Goal: Transaction & Acquisition: Purchase product/service

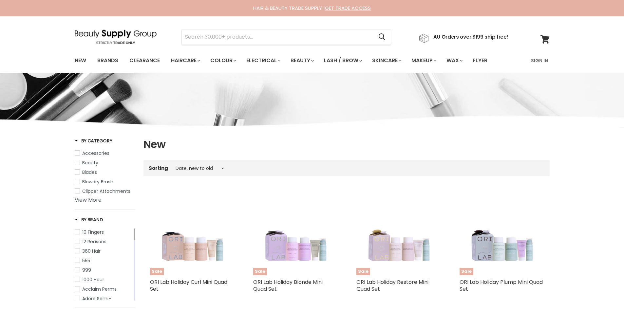
select select "created-descending"
drag, startPoint x: 201, startPoint y: 35, endPoint x: 183, endPoint y: 32, distance: 18.7
click at [195, 34] on input "Search" at bounding box center [278, 36] width 192 height 15
click at [218, 37] on input "Search" at bounding box center [278, 36] width 192 height 15
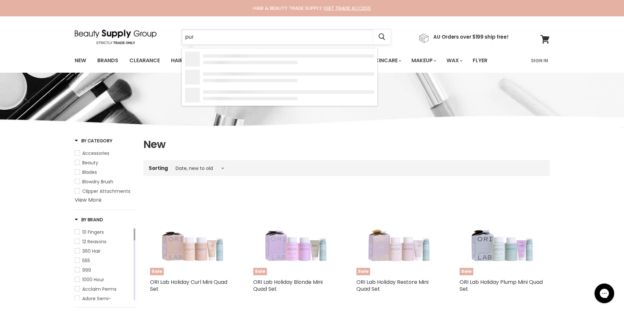
type input "pure"
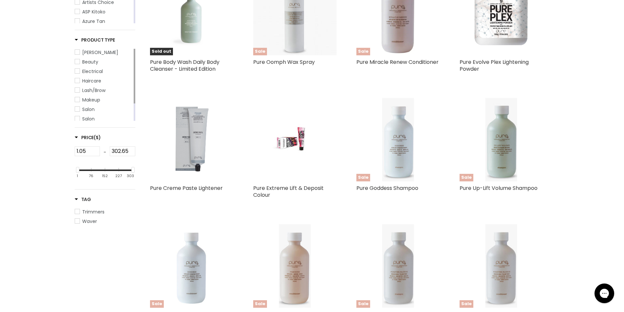
scroll to position [273, 0]
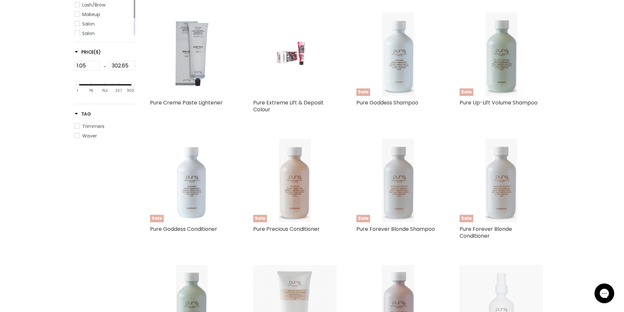
click at [293, 56] on img "Main content" at bounding box center [295, 53] width 56 height 83
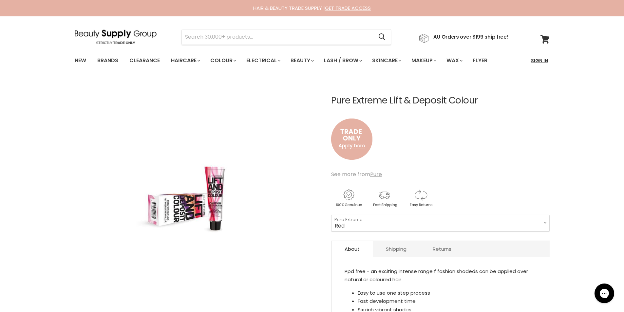
click at [539, 58] on link "Sign In" at bounding box center [539, 61] width 25 height 14
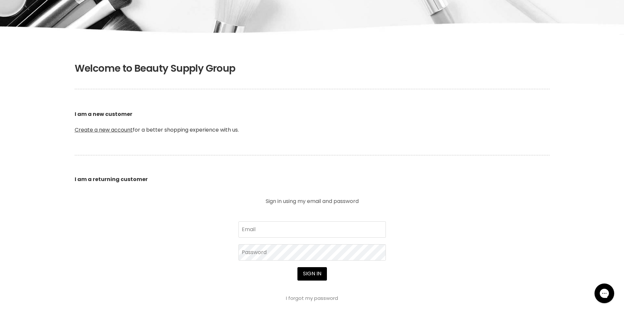
scroll to position [109, 0]
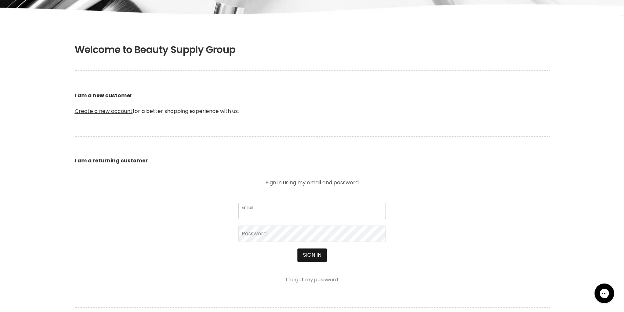
type input "[EMAIL_ADDRESS][DOMAIN_NAME]"
click at [316, 255] on button "Sign in" at bounding box center [311, 254] width 29 height 13
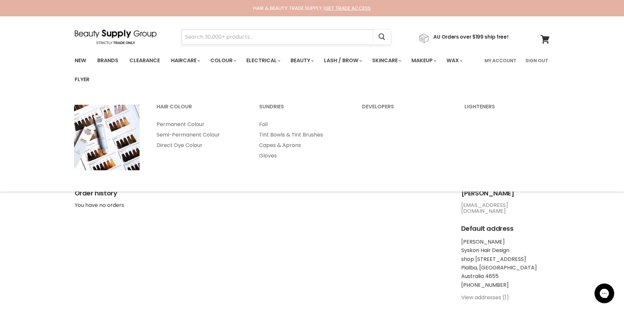
click at [198, 36] on input "Search" at bounding box center [278, 36] width 192 height 15
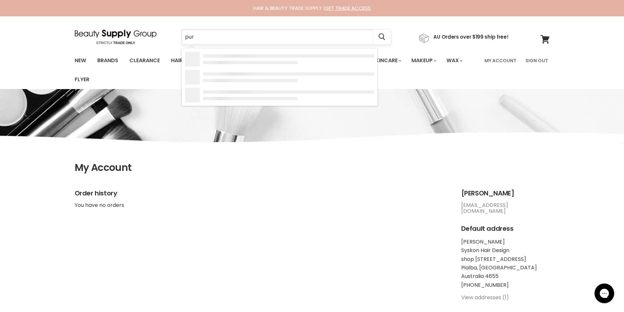
type input "pure"
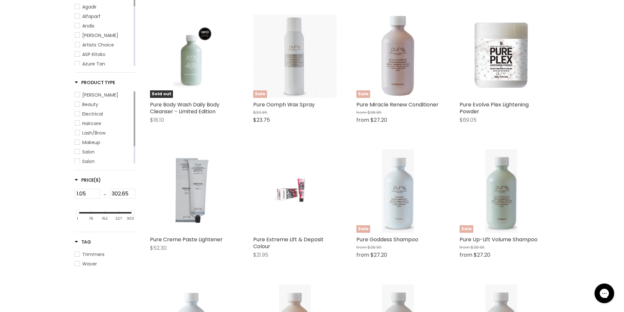
scroll to position [273, 0]
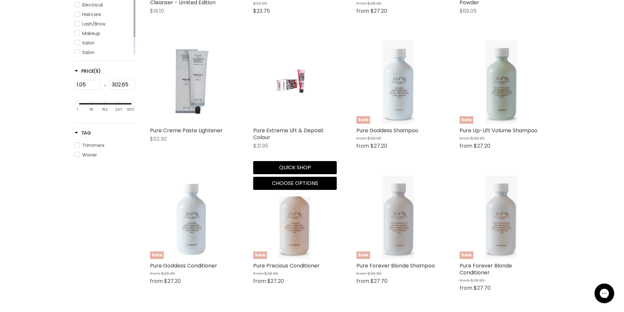
click at [294, 92] on img "Main content" at bounding box center [295, 81] width 56 height 83
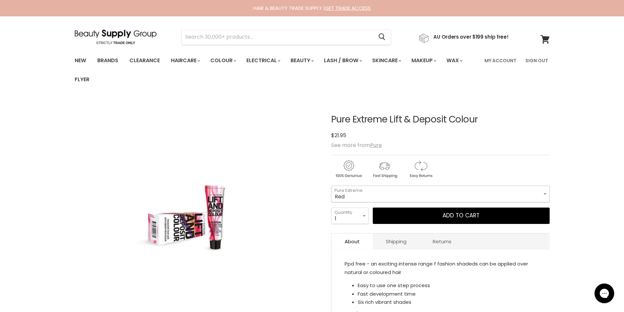
click at [437, 191] on select "Red Sand Magenta Purple Copper Cappuccino" at bounding box center [440, 194] width 218 height 16
click at [331, 186] on select "Red Sand Magenta Purple Copper Cappuccino" at bounding box center [440, 194] width 218 height 16
select select "Magenta"
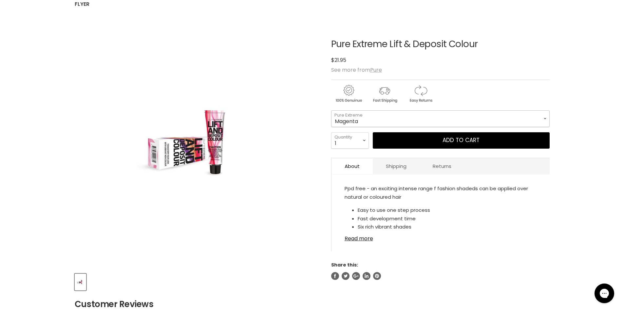
scroll to position [55, 0]
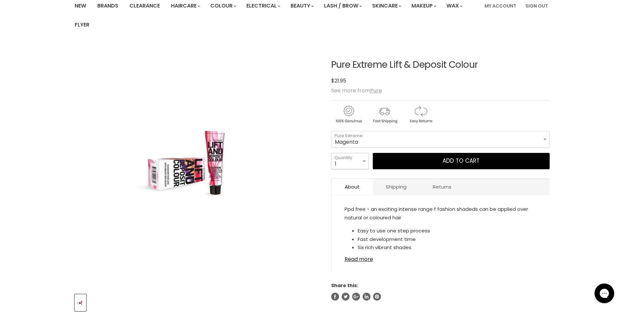
click at [364, 162] on select "1 2 3 4 5 6 7 8 9 10+" at bounding box center [350, 161] width 38 height 16
select select "2"
click at [331, 153] on select "1 2 3 4 5 6 7 8 9 10+" at bounding box center [350, 161] width 38 height 16
type input "2"
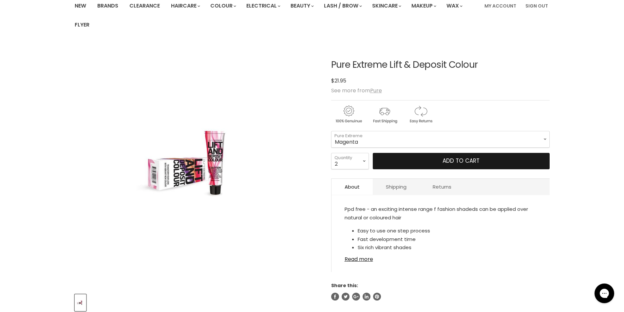
click at [429, 160] on button "Add to cart" at bounding box center [461, 161] width 177 height 16
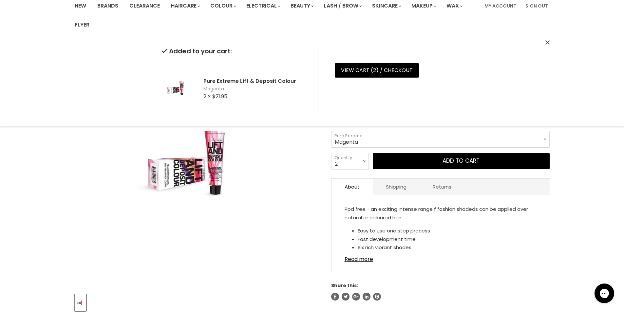
click at [261, 235] on img "Pure Extreme Lift & Deposit Colour image. Click or Scroll to Zoom." at bounding box center [197, 165] width 154 height 230
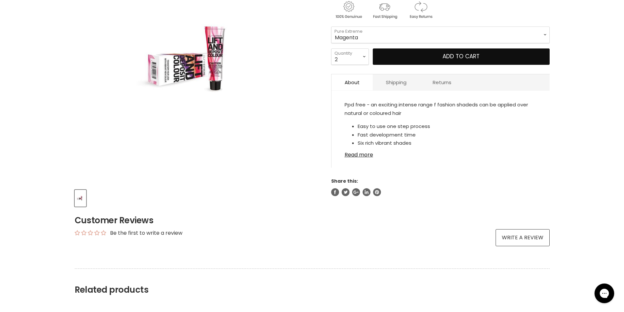
scroll to position [0, 0]
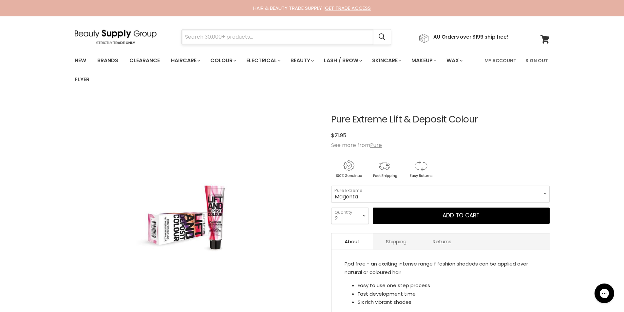
click at [198, 40] on input "Search" at bounding box center [278, 36] width 192 height 15
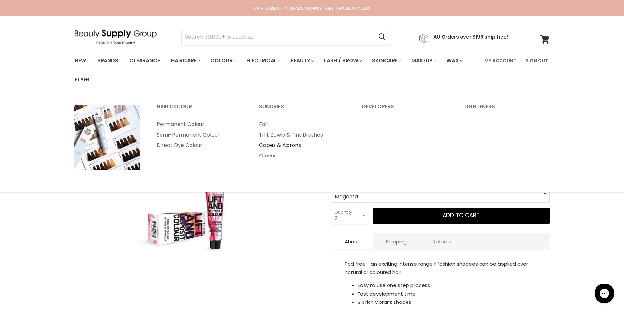
click at [274, 145] on link "Capes & Aprons" at bounding box center [301, 145] width 101 height 10
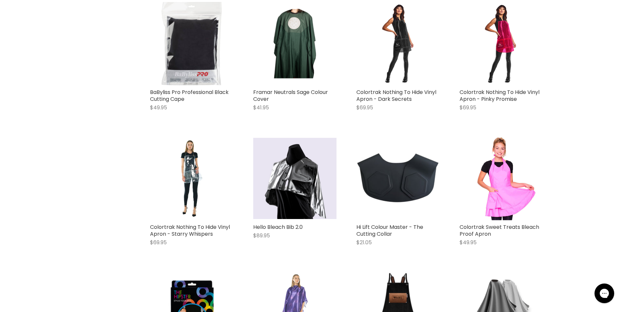
scroll to position [600, 0]
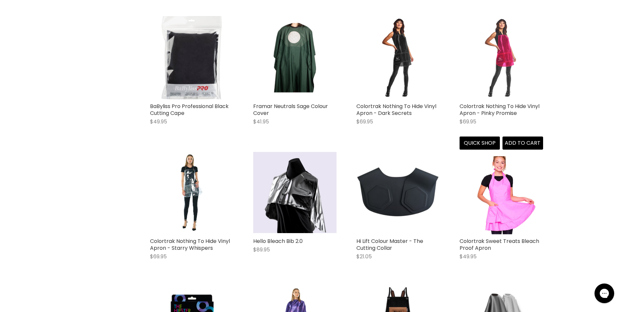
click at [502, 63] on img "Main content" at bounding box center [500, 57] width 83 height 83
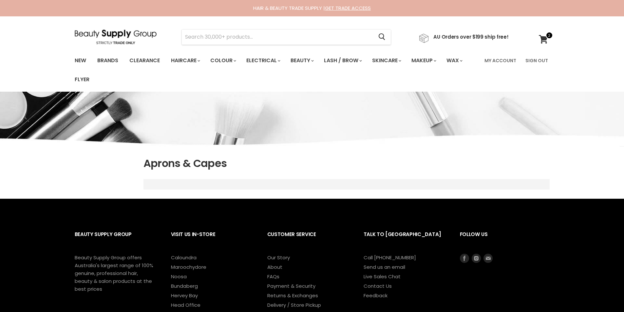
scroll to position [610, 0]
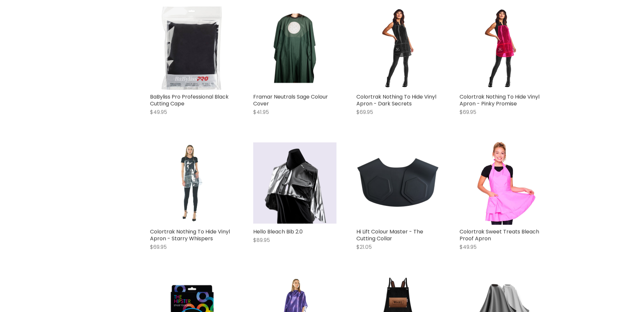
click at [194, 148] on div "Main content" at bounding box center [191, 182] width 83 height 83
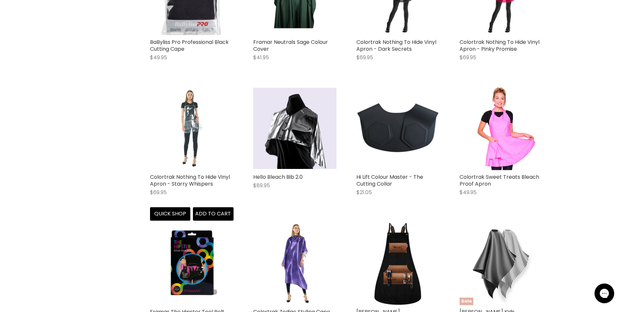
scroll to position [0, 0]
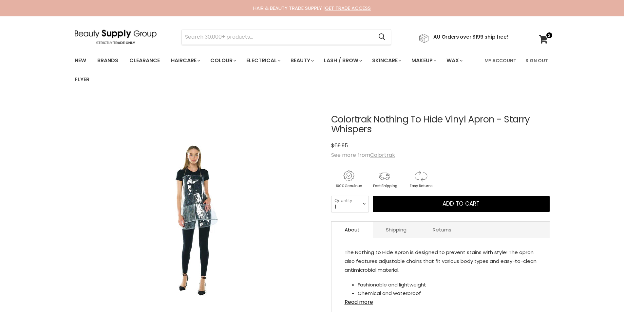
click at [185, 107] on div "Click or scroll to zoom Tap or pinch to zoom" at bounding box center [197, 220] width 245 height 245
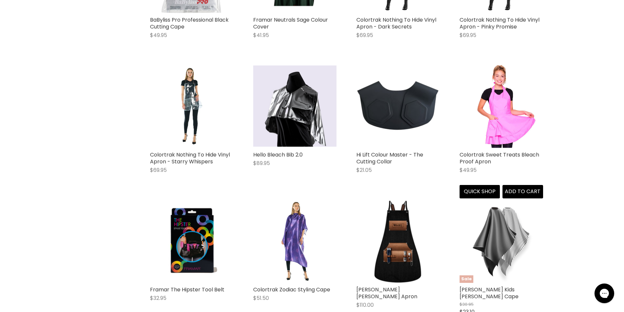
scroll to position [526, 0]
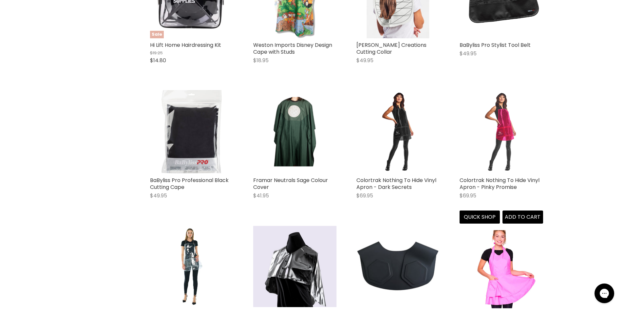
click at [505, 134] on img "Main content" at bounding box center [500, 131] width 83 height 83
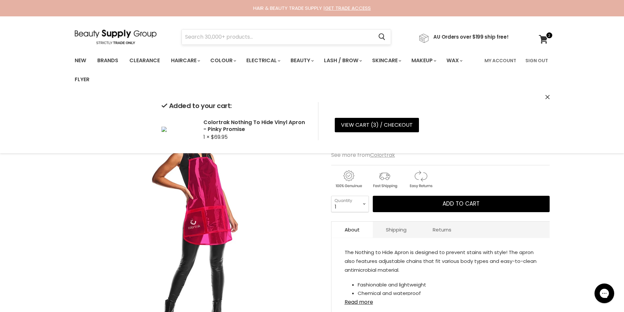
click at [295, 33] on input "Search" at bounding box center [278, 36] width 192 height 15
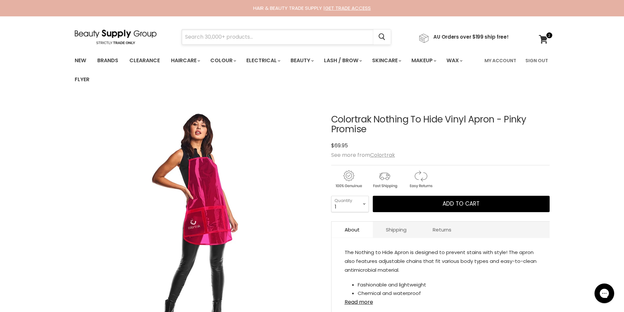
click at [289, 37] on input "Search" at bounding box center [278, 36] width 192 height 15
type input "foil"
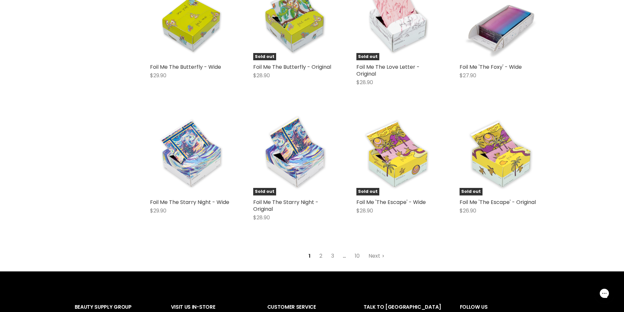
scroll to position [764, 0]
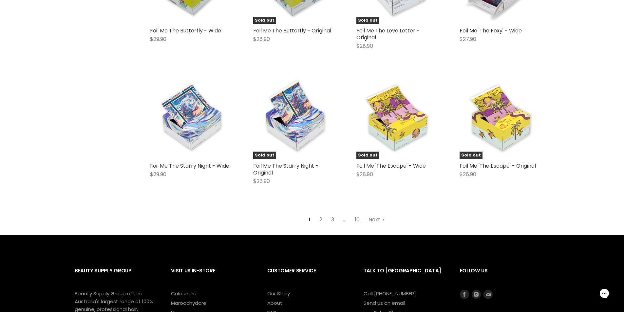
click at [320, 222] on link "2" at bounding box center [321, 220] width 10 height 12
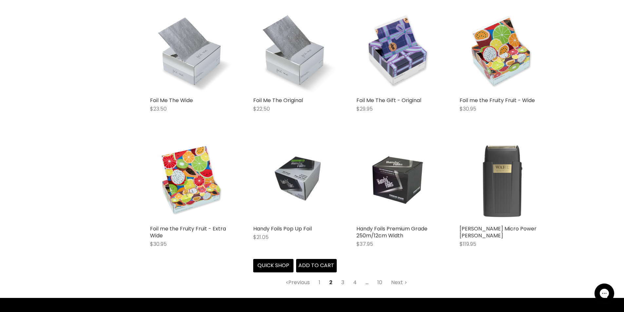
scroll to position [756, 0]
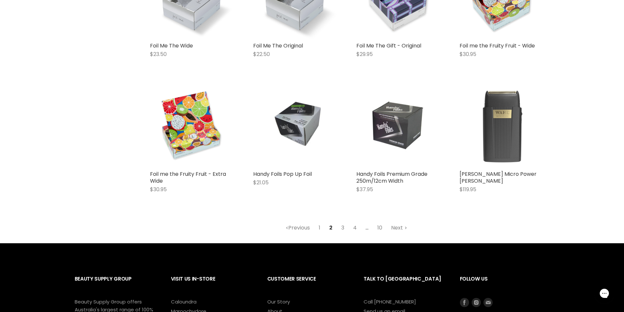
click at [389, 119] on img "Main content" at bounding box center [398, 125] width 56 height 83
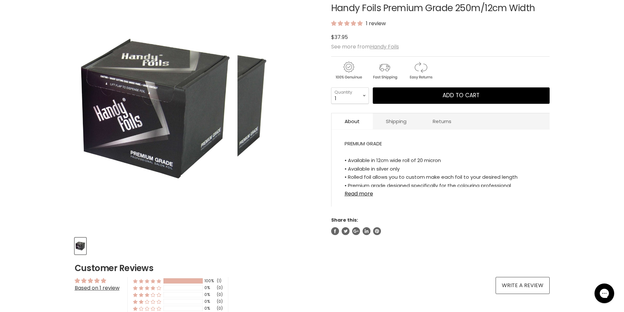
scroll to position [109, 0]
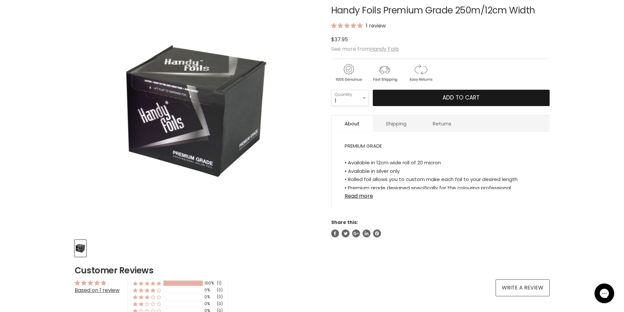
click at [446, 102] on button "Add to cart" at bounding box center [461, 98] width 177 height 16
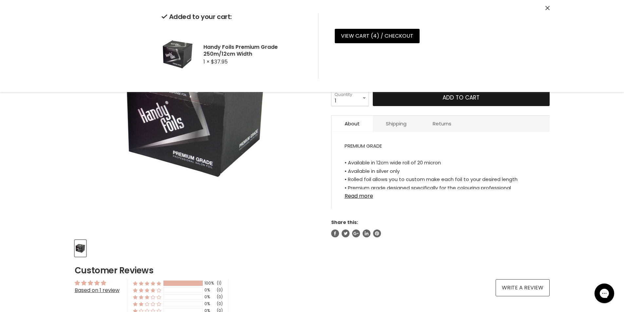
click at [482, 99] on button "Add to cart" at bounding box center [461, 98] width 177 height 16
click at [358, 197] on link "Read more" at bounding box center [440, 194] width 192 height 10
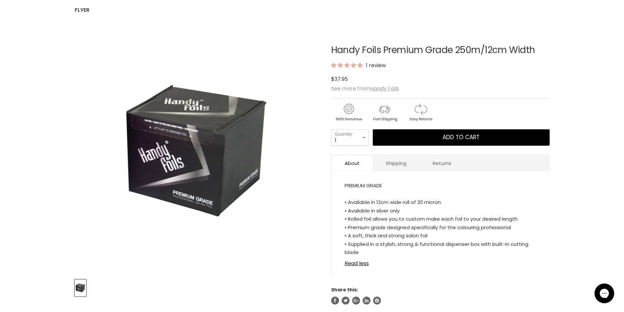
scroll to position [0, 0]
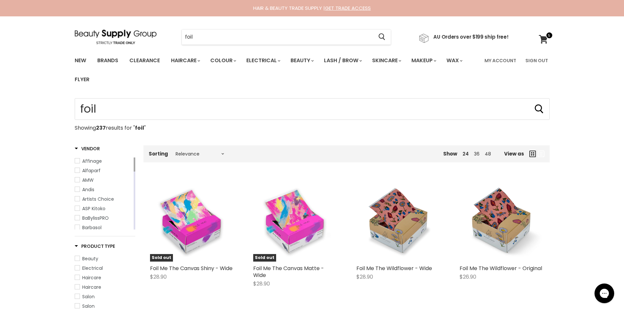
scroll to position [819, 0]
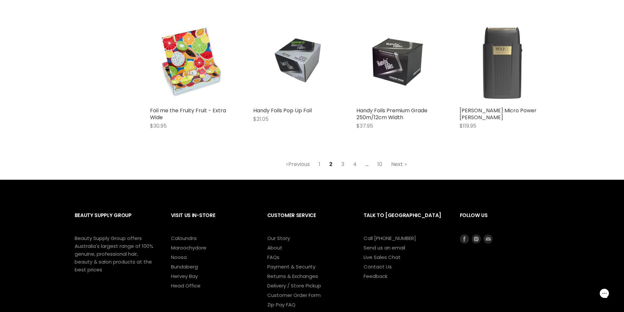
click at [398, 158] on link "Next" at bounding box center [398, 164] width 23 height 12
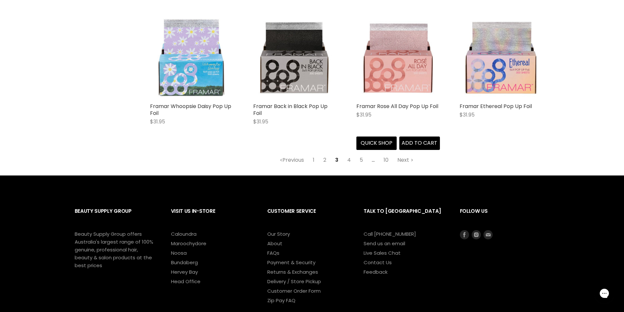
scroll to position [865, 0]
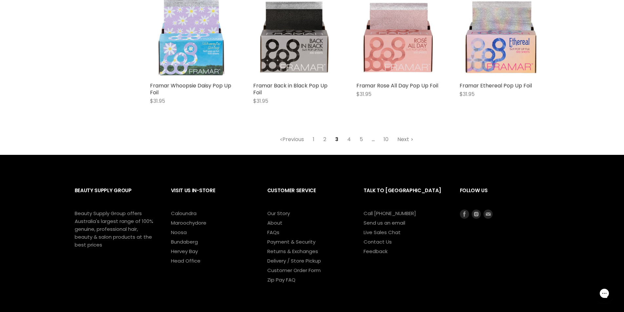
click at [399, 136] on link "Next" at bounding box center [404, 140] width 23 height 12
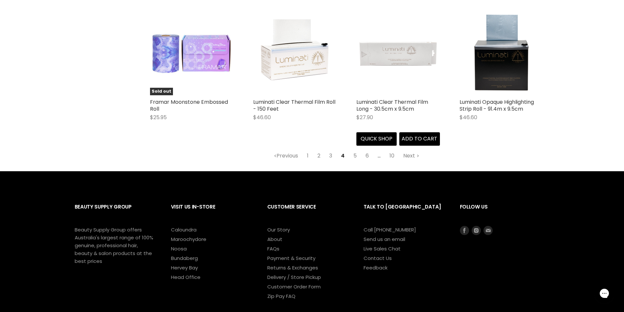
scroll to position [864, 0]
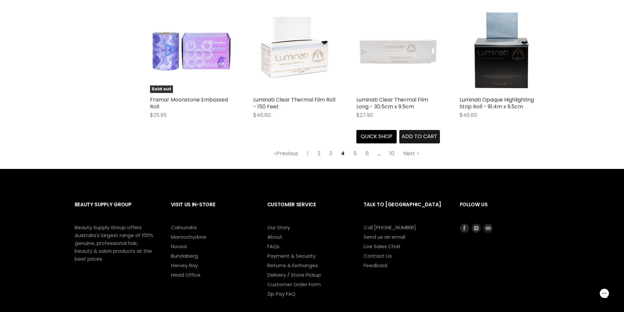
click at [416, 133] on span "Add to cart" at bounding box center [419, 137] width 36 height 8
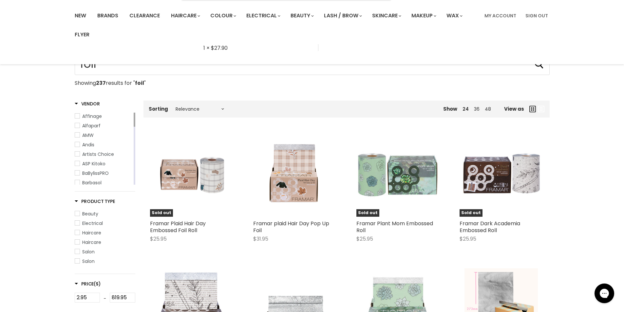
scroll to position [273, 0]
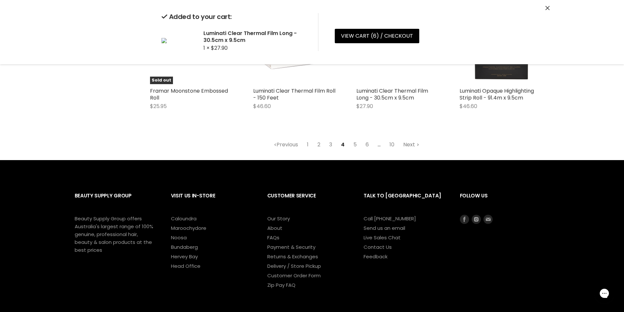
click at [407, 139] on link "Next" at bounding box center [410, 145] width 23 height 12
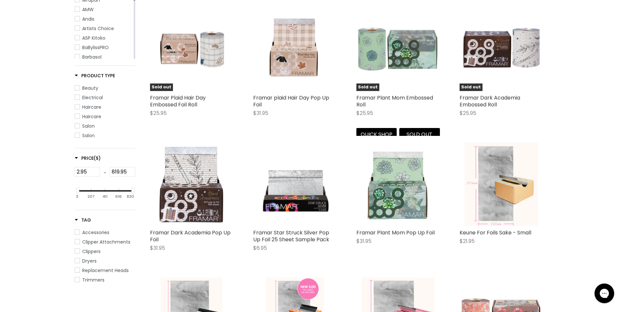
scroll to position [155, 0]
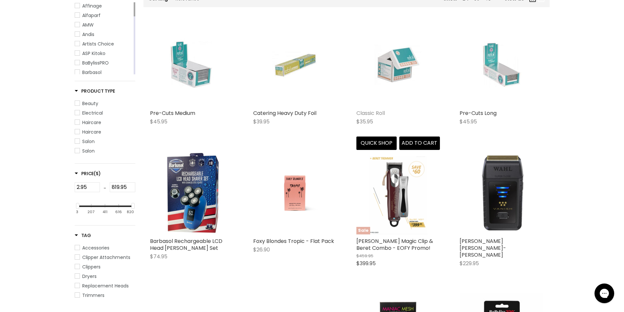
click at [382, 112] on link "Classic Roll" at bounding box center [370, 113] width 28 height 8
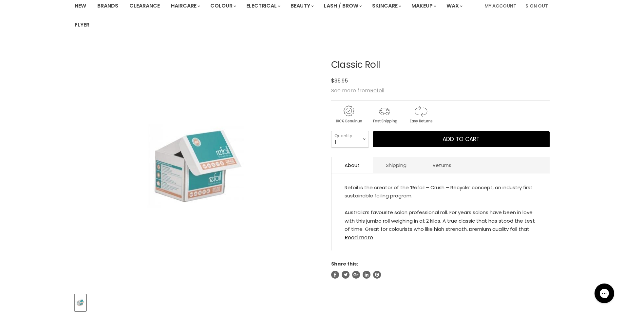
scroll to position [109, 0]
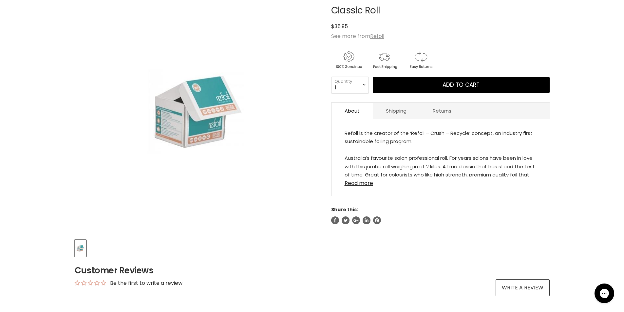
click at [358, 185] on link "Read more" at bounding box center [440, 181] width 192 height 10
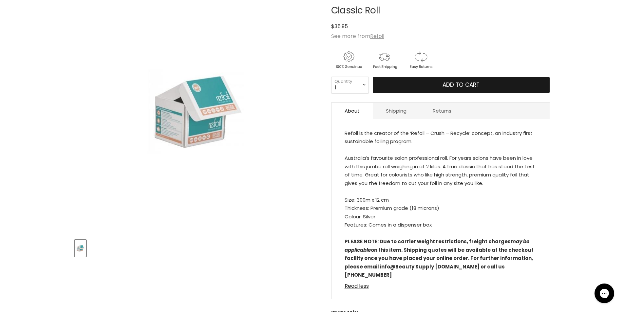
click at [486, 89] on button "Add to cart" at bounding box center [461, 85] width 177 height 16
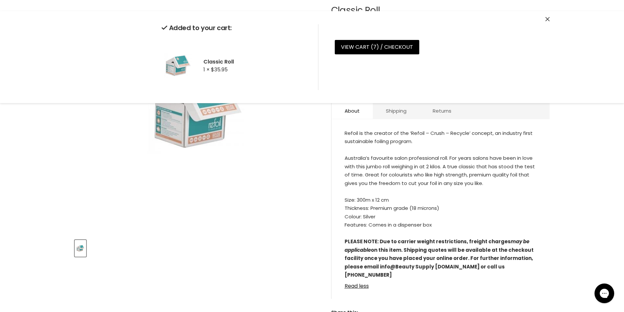
scroll to position [55, 0]
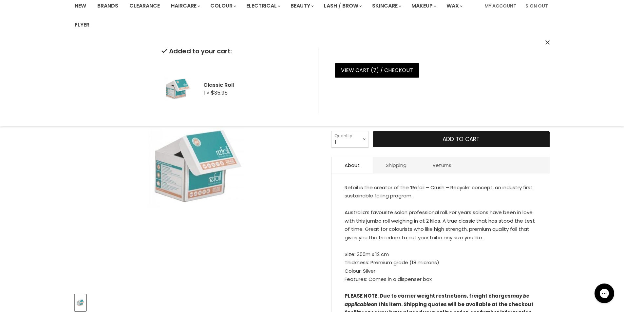
click at [433, 142] on button "Add to cart" at bounding box center [461, 139] width 177 height 16
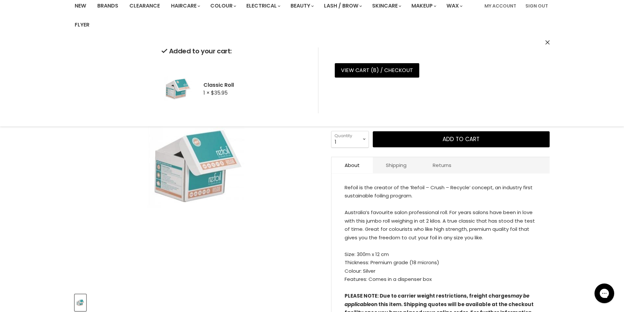
click at [271, 257] on div "Click or scroll to zoom Tap or pinch to zoom" at bounding box center [197, 166] width 245 height 245
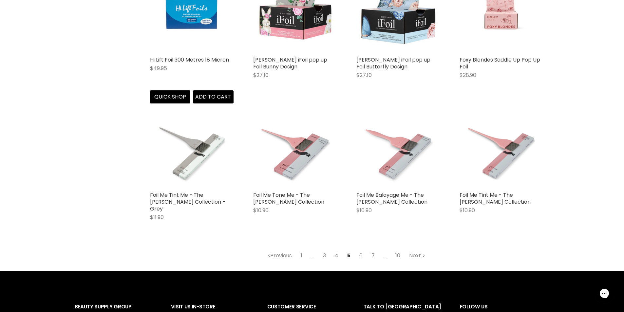
scroll to position [772, 0]
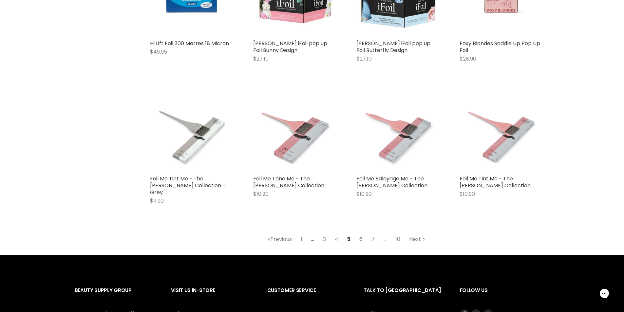
click at [360, 233] on link "6" at bounding box center [361, 239] width 10 height 12
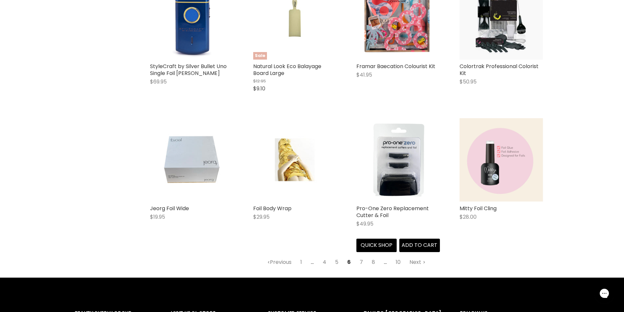
scroll to position [810, 0]
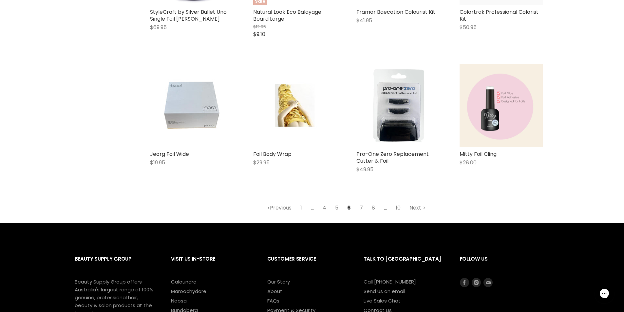
click at [362, 206] on link "7" at bounding box center [361, 208] width 10 height 12
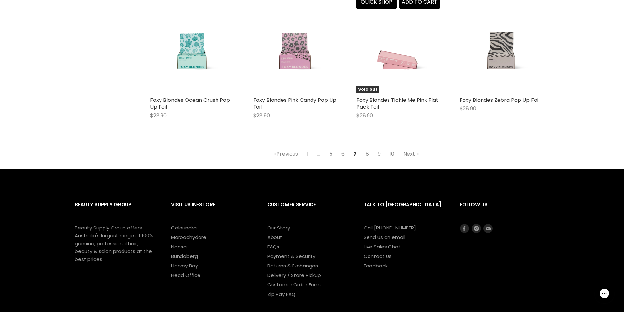
scroll to position [865, 0]
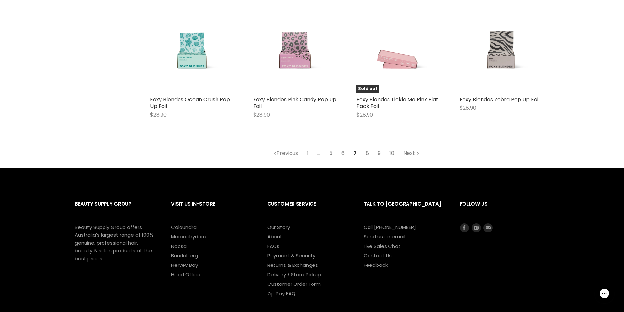
click at [366, 153] on link "8" at bounding box center [367, 153] width 10 height 12
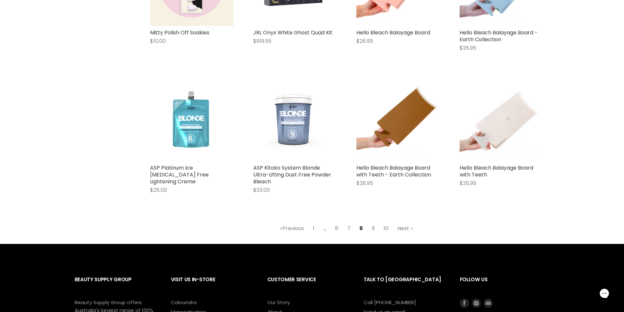
scroll to position [810, 0]
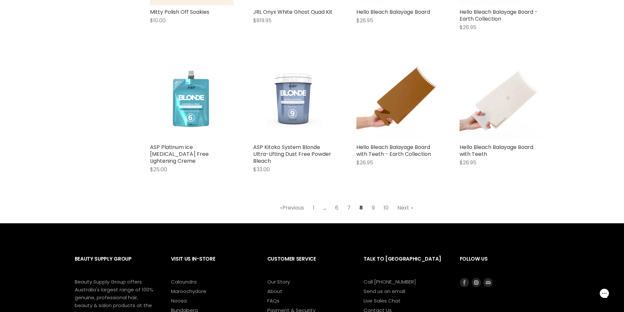
click at [370, 202] on link "9" at bounding box center [373, 208] width 10 height 12
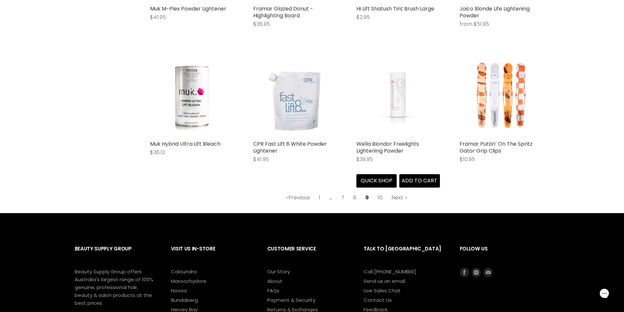
scroll to position [810, 0]
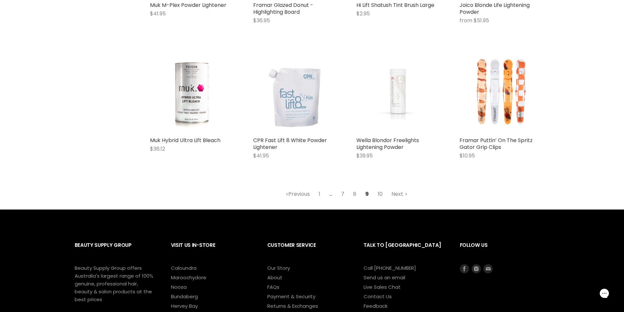
click at [378, 188] on link "10" at bounding box center [380, 194] width 12 height 12
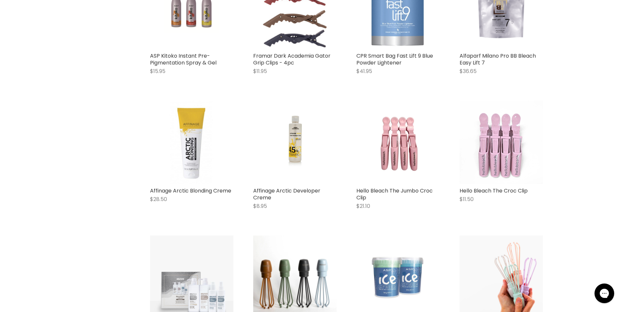
scroll to position [792, 0]
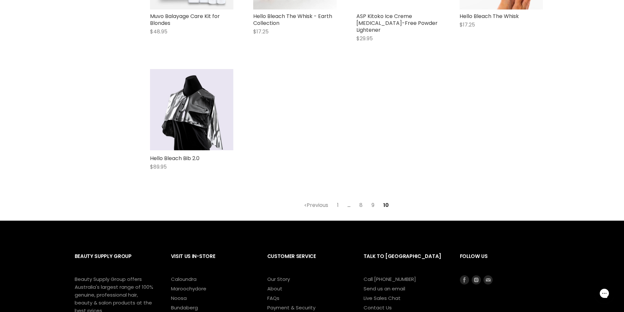
click at [373, 199] on link "9" at bounding box center [373, 205] width 10 height 12
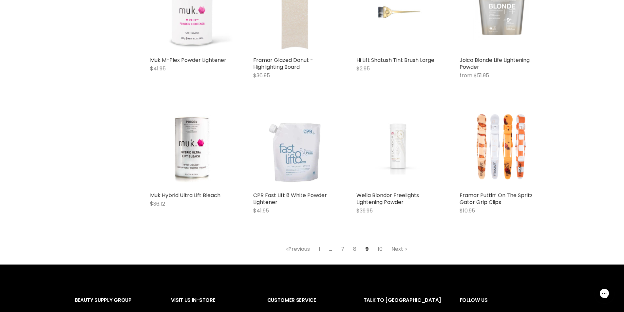
scroll to position [755, 0]
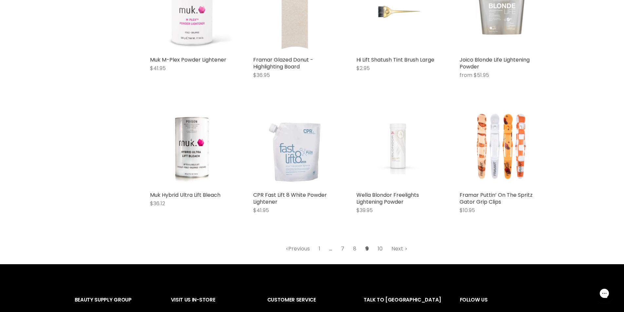
click at [381, 243] on link "10" at bounding box center [380, 249] width 12 height 12
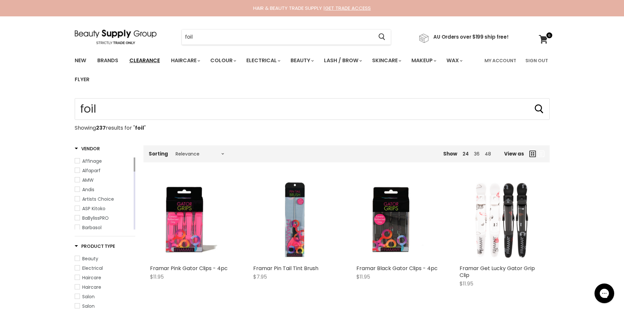
click at [151, 60] on link "Clearance" at bounding box center [144, 61] width 40 height 14
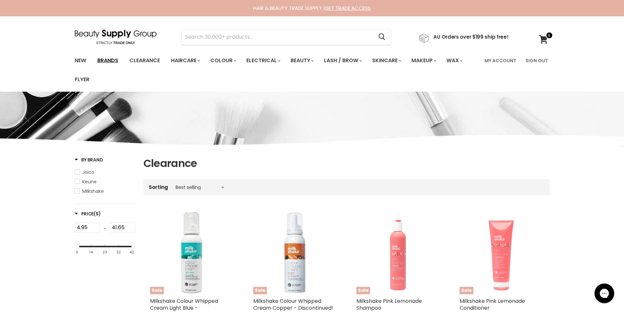
click at [114, 62] on link "Brands" at bounding box center [107, 61] width 31 height 14
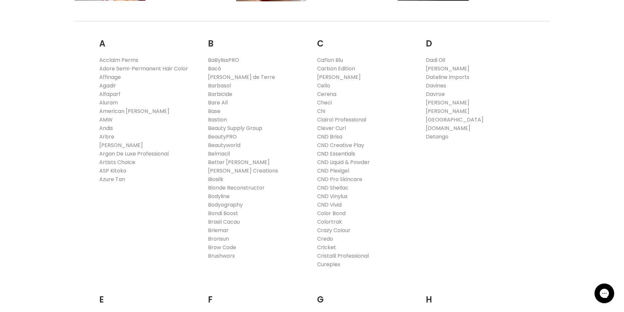
scroll to position [218, 0]
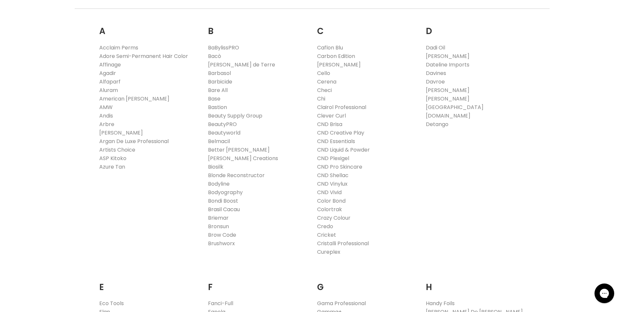
click at [221, 211] on link "Brasil Cacau" at bounding box center [224, 210] width 32 height 8
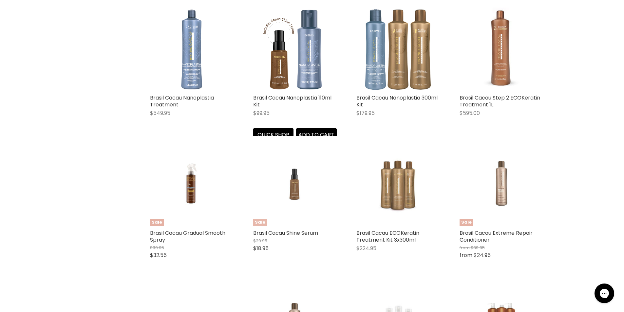
scroll to position [164, 0]
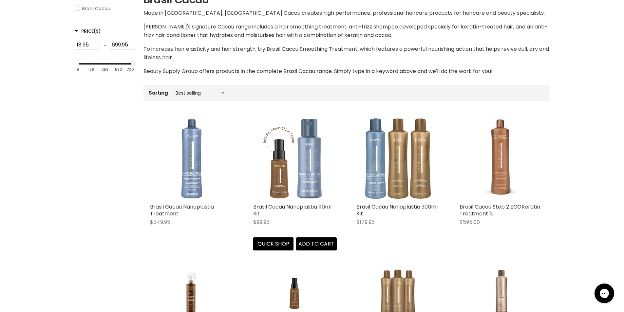
click at [306, 157] on img "Main content" at bounding box center [294, 158] width 83 height 83
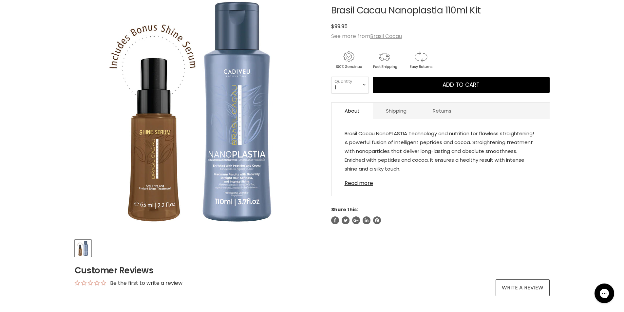
click at [356, 180] on link "Read more" at bounding box center [440, 181] width 192 height 10
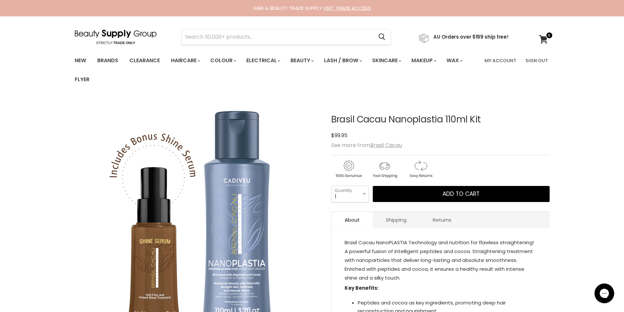
scroll to position [55, 0]
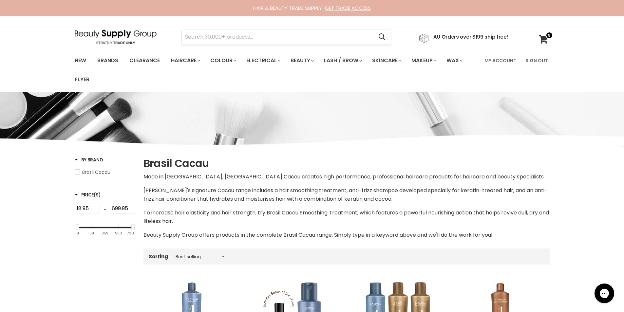
scroll to position [274, 0]
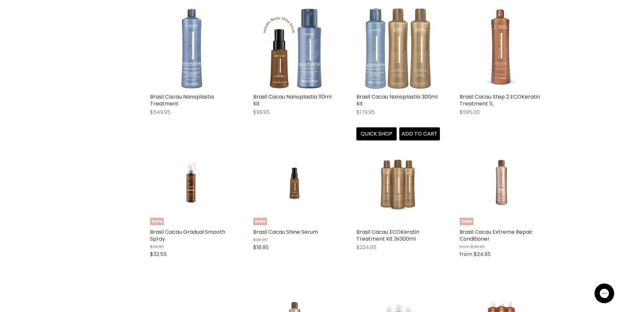
click at [394, 58] on img "Main content" at bounding box center [397, 48] width 83 height 83
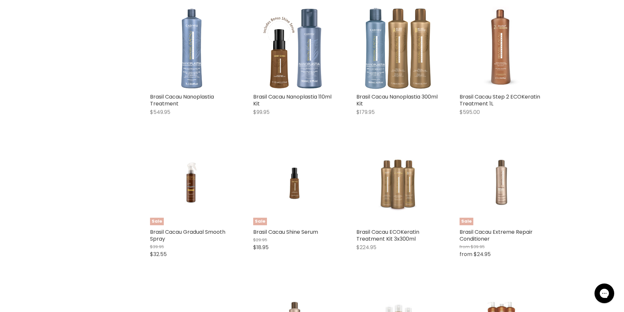
scroll to position [219, 0]
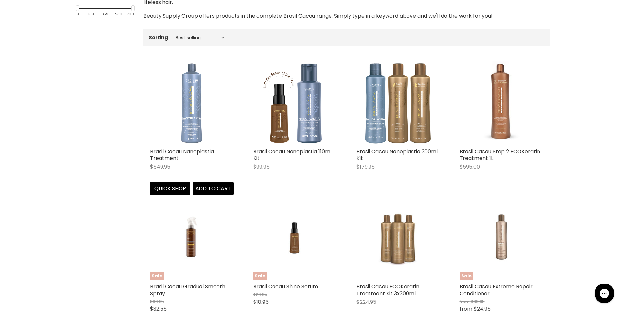
click at [187, 133] on img "Main content" at bounding box center [191, 102] width 83 height 83
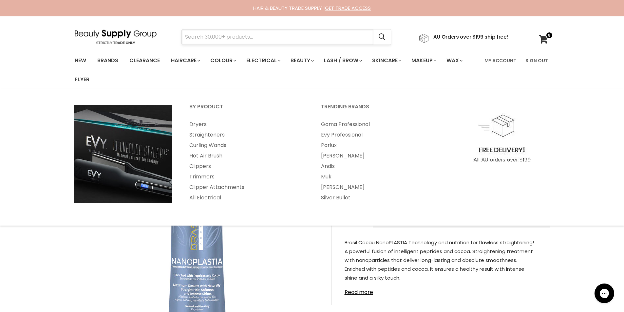
click at [235, 34] on input "Search" at bounding box center [278, 36] width 192 height 15
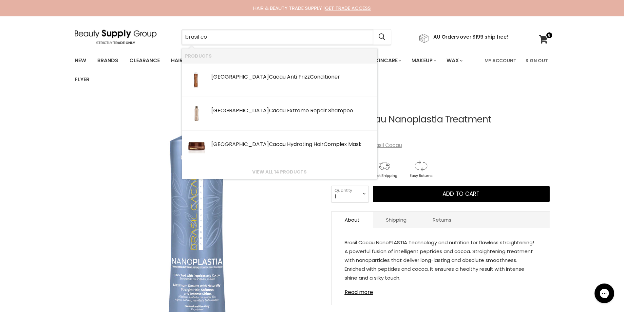
type input "brasil c"
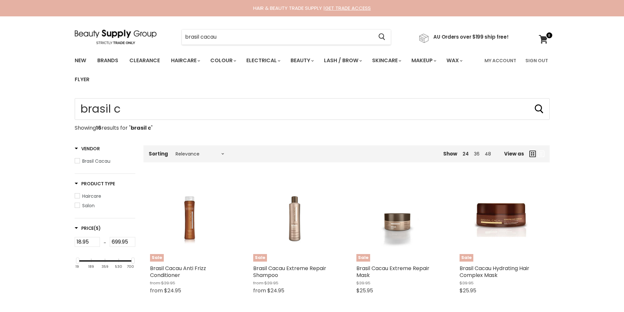
type input "brasil cacau"
click button "Cancel" at bounding box center [0, 0] width 0 height 0
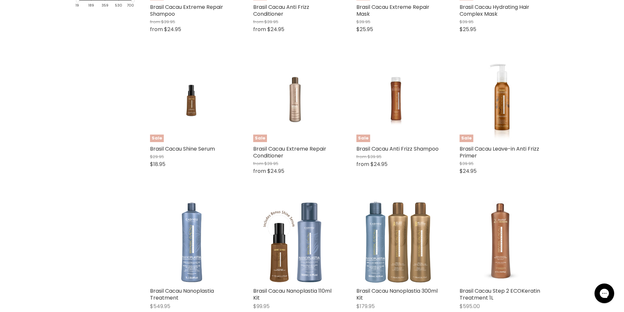
scroll to position [273, 0]
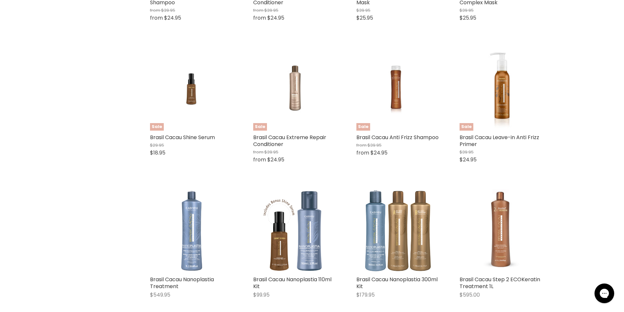
type input "brasil* cacau*"
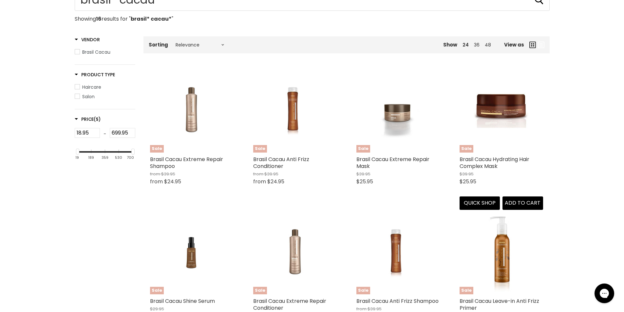
scroll to position [0, 0]
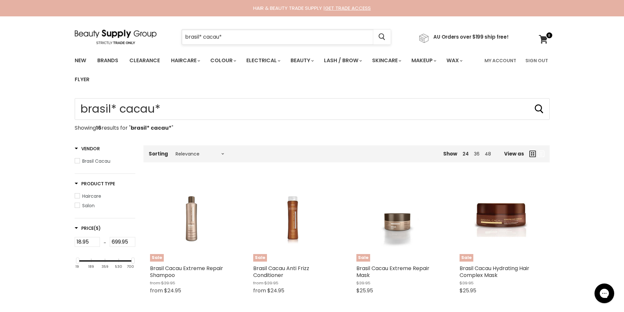
click at [238, 43] on input "brasil* cacau*" at bounding box center [278, 36] width 192 height 15
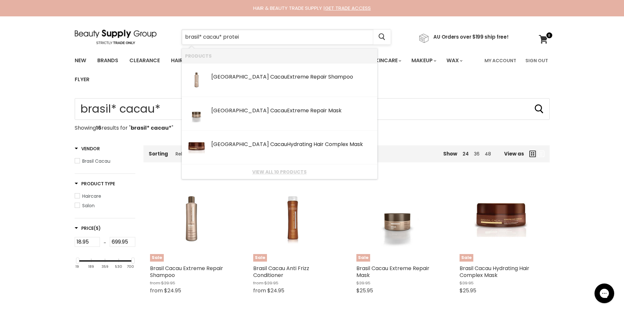
type input "brasil* cacau* protein"
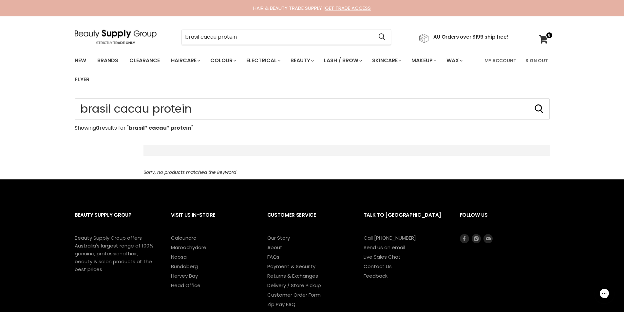
type input "brasil* cacau* protein"
click at [539, 105] on icon "Search" at bounding box center [538, 108] width 9 height 9
click at [246, 37] on input "brasil* cacau* protein" at bounding box center [278, 36] width 192 height 15
type input "brasil* cacau*"
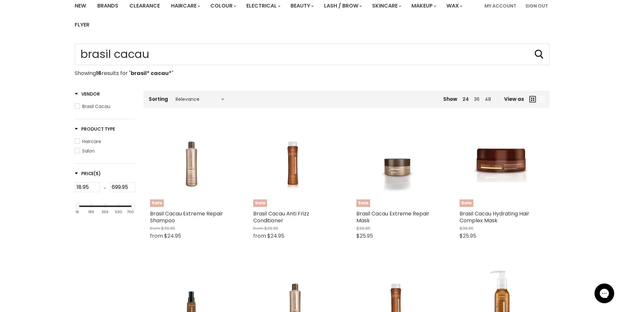
type input "brasil* cacau*"
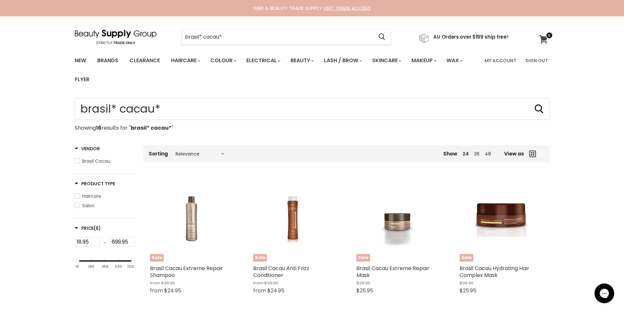
click at [544, 36] on icon at bounding box center [543, 39] width 9 height 9
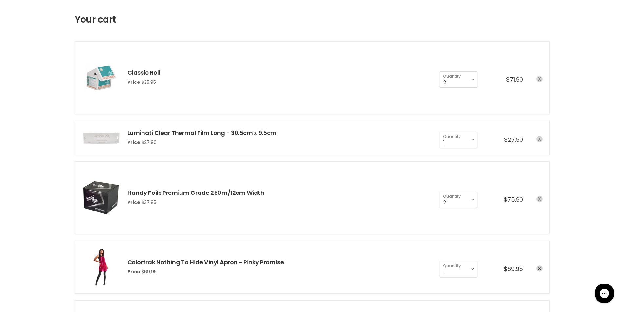
scroll to position [55, 0]
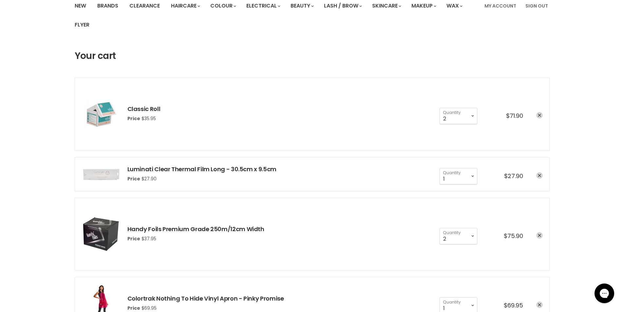
click at [101, 173] on img "cart checkout" at bounding box center [101, 174] width 39 height 15
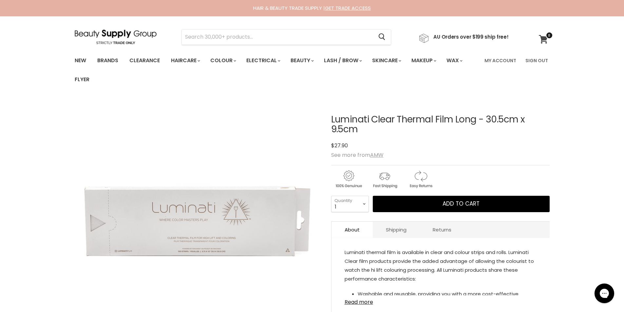
click at [544, 41] on icon at bounding box center [543, 39] width 9 height 9
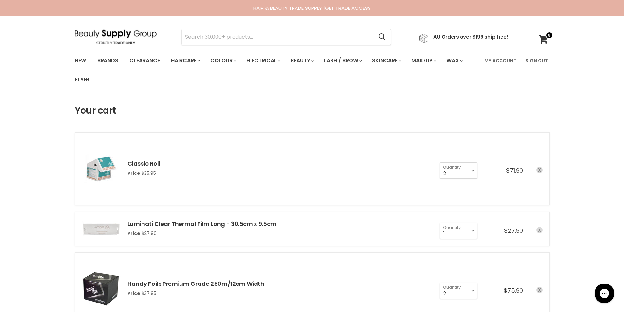
click at [538, 232] on link "remove Luminati Clear Thermal Film Long - 30.5cm x 9.5cm" at bounding box center [539, 230] width 7 height 7
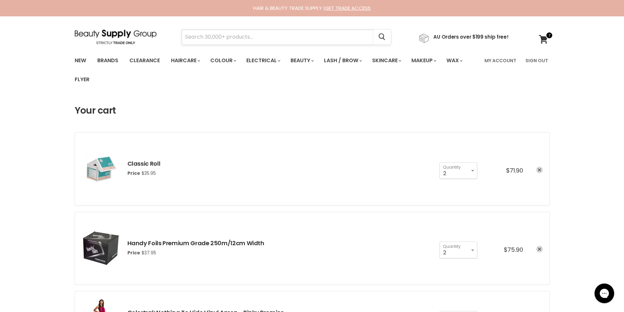
click at [225, 35] on input "Search" at bounding box center [278, 36] width 192 height 15
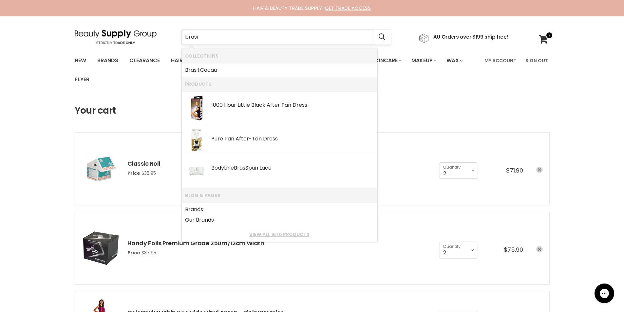
type input "brasil"
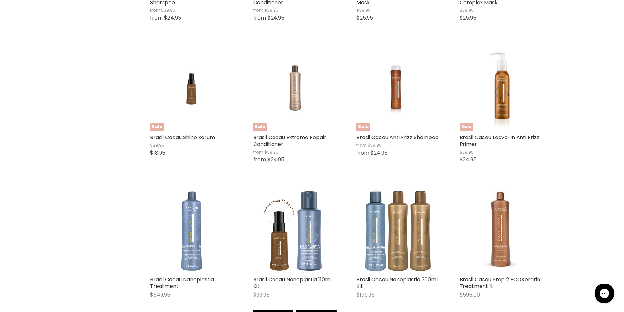
scroll to position [327, 0]
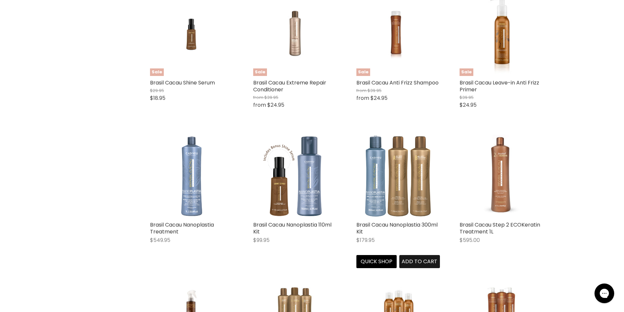
click at [405, 265] on span "Add to cart" at bounding box center [419, 262] width 36 height 8
click at [418, 259] on span "Add to cart" at bounding box center [419, 262] width 36 height 8
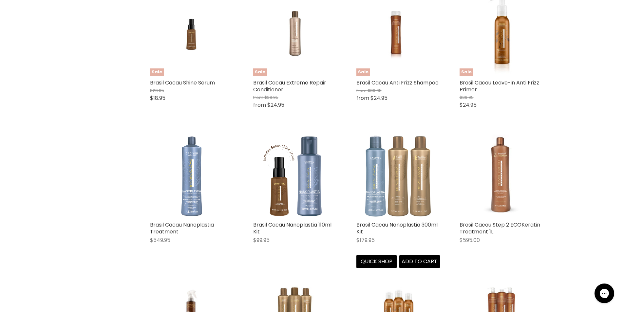
click at [414, 214] on img "Main content" at bounding box center [397, 176] width 83 height 83
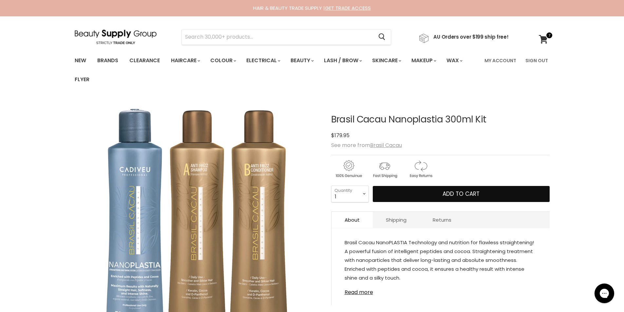
click at [446, 195] on span "Add to cart" at bounding box center [460, 194] width 37 height 8
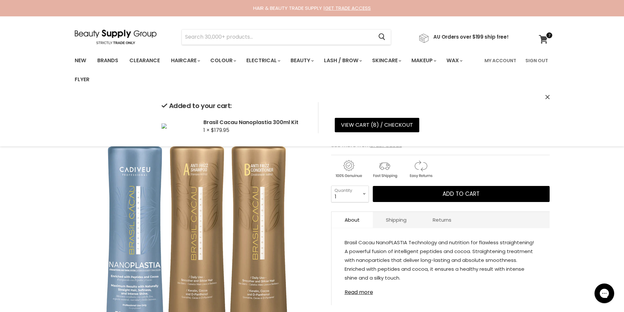
click at [544, 36] on icon at bounding box center [543, 39] width 9 height 9
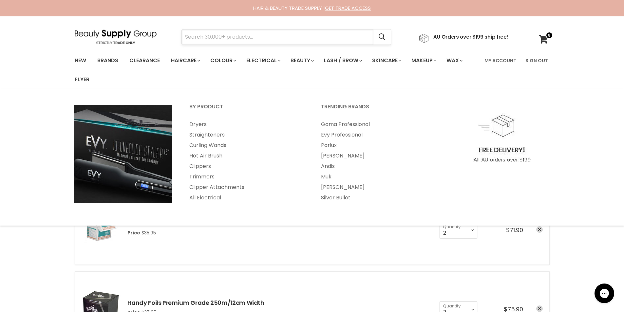
click at [230, 39] on input "Search" at bounding box center [278, 36] width 192 height 15
click at [330, 175] on link "Muk" at bounding box center [378, 177] width 130 height 10
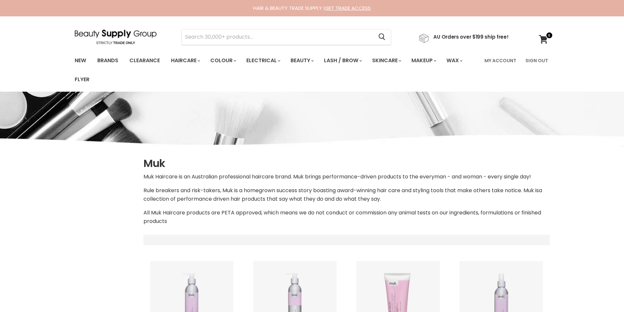
scroll to position [218, 0]
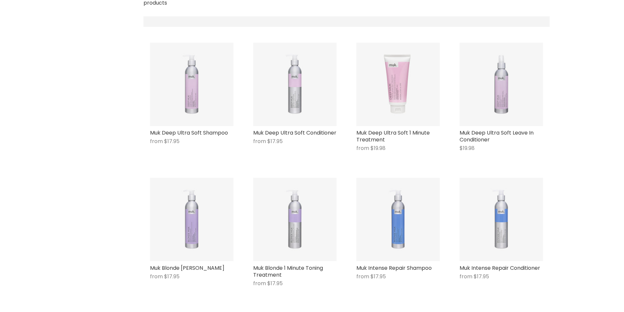
select select "manual"
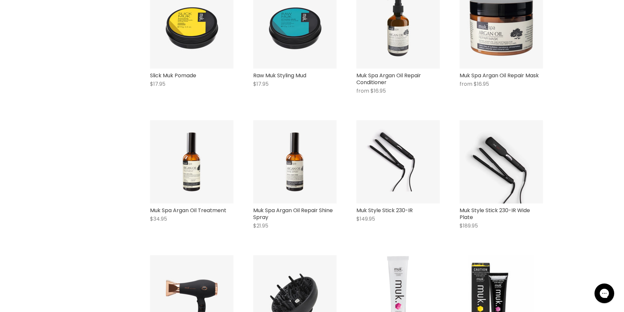
scroll to position [1418, 0]
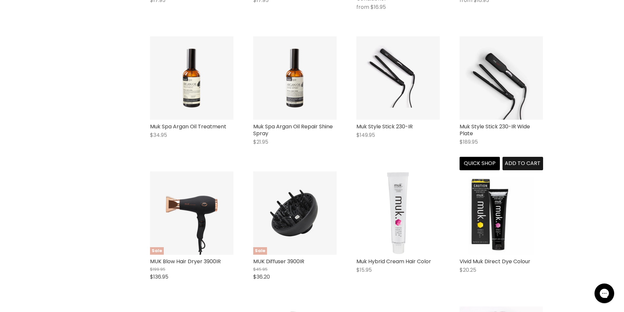
click at [528, 167] on span "Add to cart" at bounding box center [522, 163] width 36 height 8
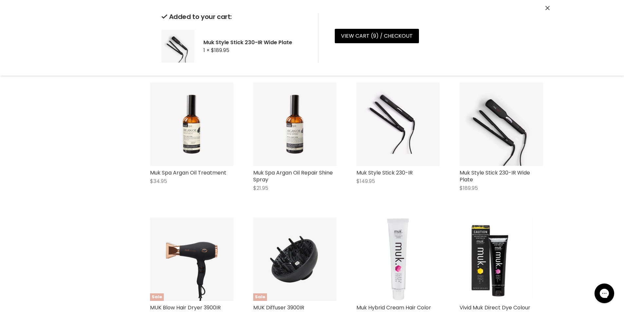
scroll to position [1363, 0]
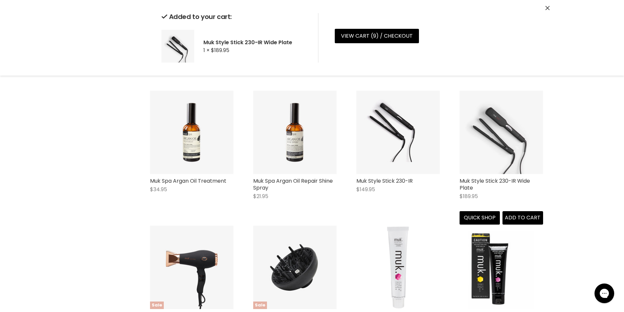
click at [499, 166] on img "Main content" at bounding box center [500, 132] width 83 height 83
